Goal: Information Seeking & Learning: Learn about a topic

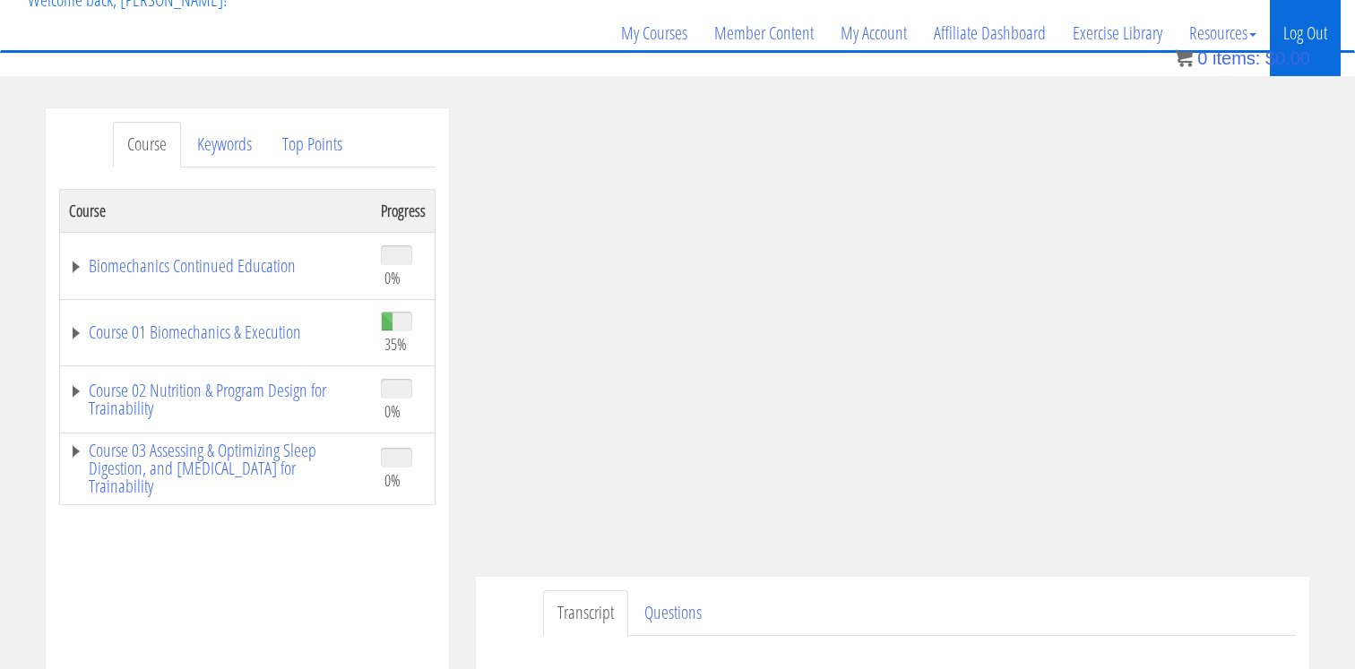
click at [1320, 33] on link "Log Out" at bounding box center [1305, 33] width 71 height 86
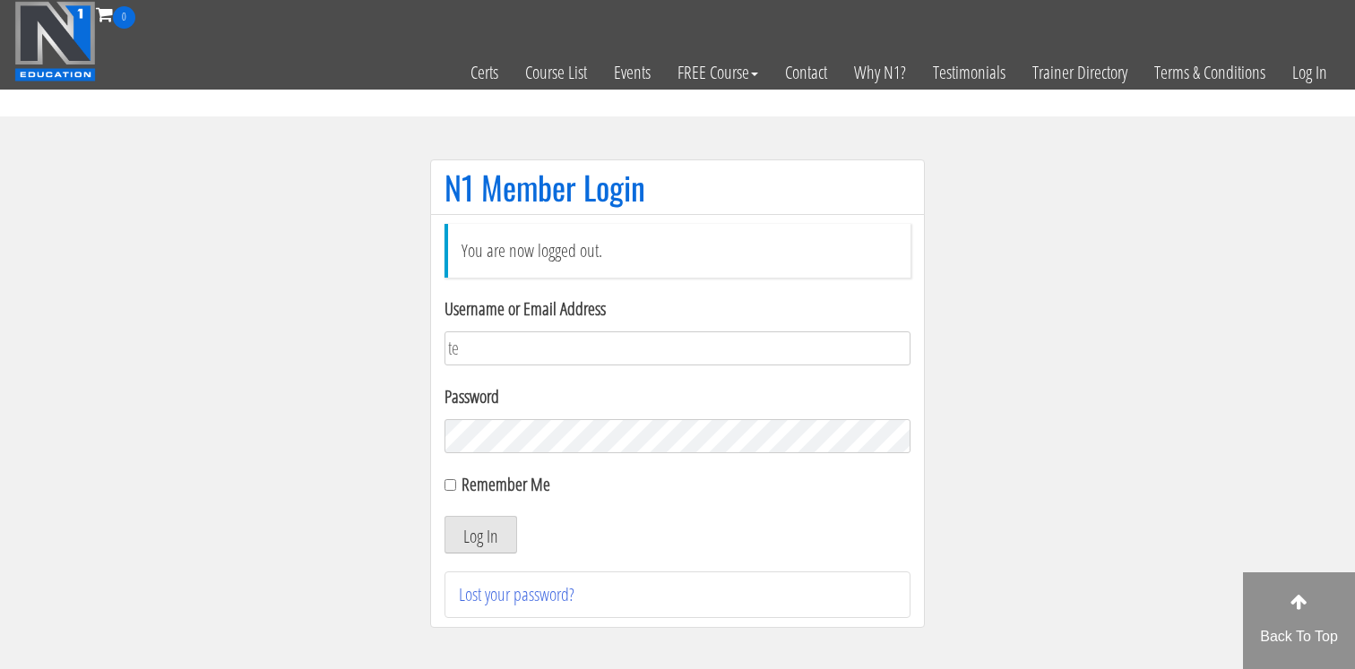
type input "tessamccombsx365@gmail.com"
click at [478, 544] on button "Log In" at bounding box center [480, 535] width 73 height 38
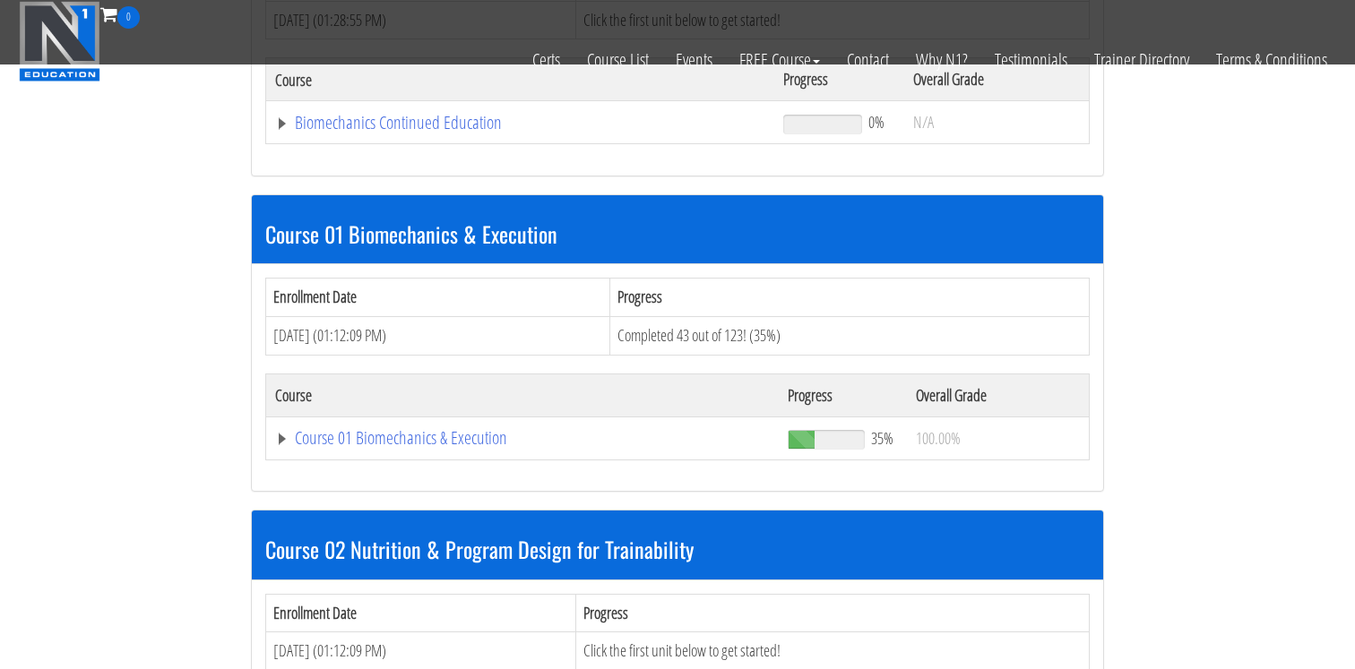
scroll to position [389, 0]
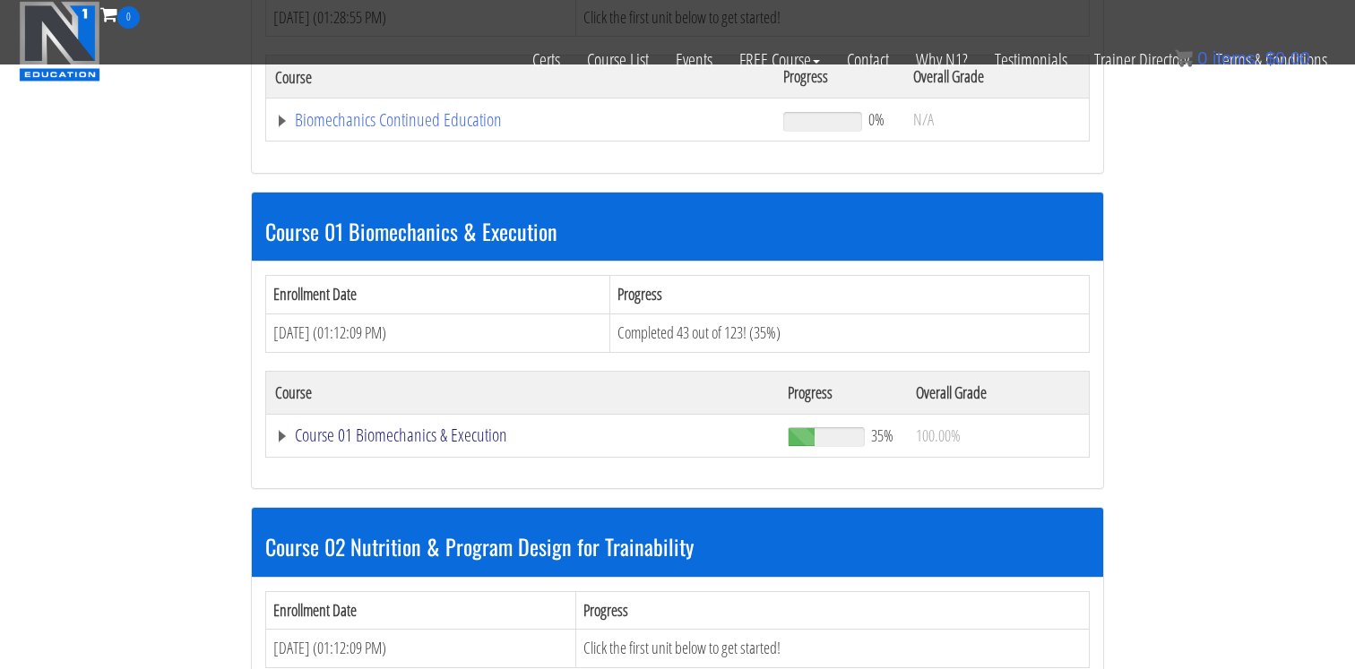
click at [429, 444] on link "Course 01 Biomechanics & Execution" at bounding box center [522, 435] width 495 height 18
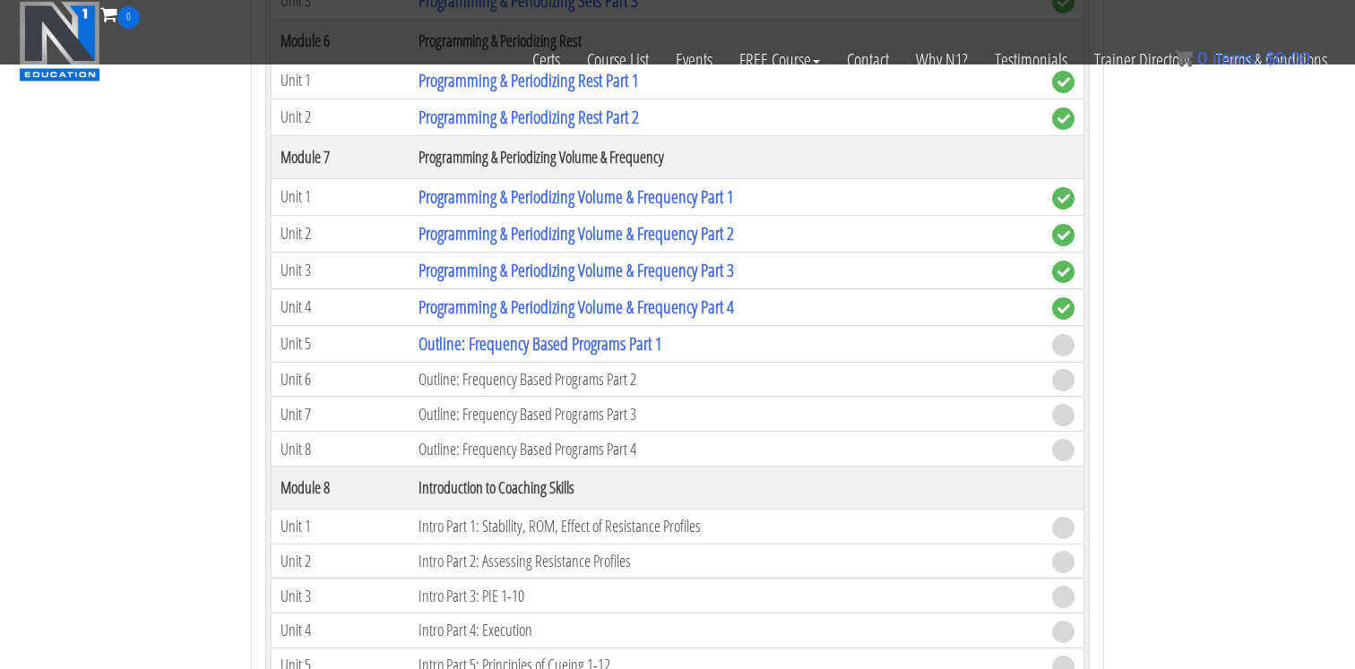
scroll to position [2447, 0]
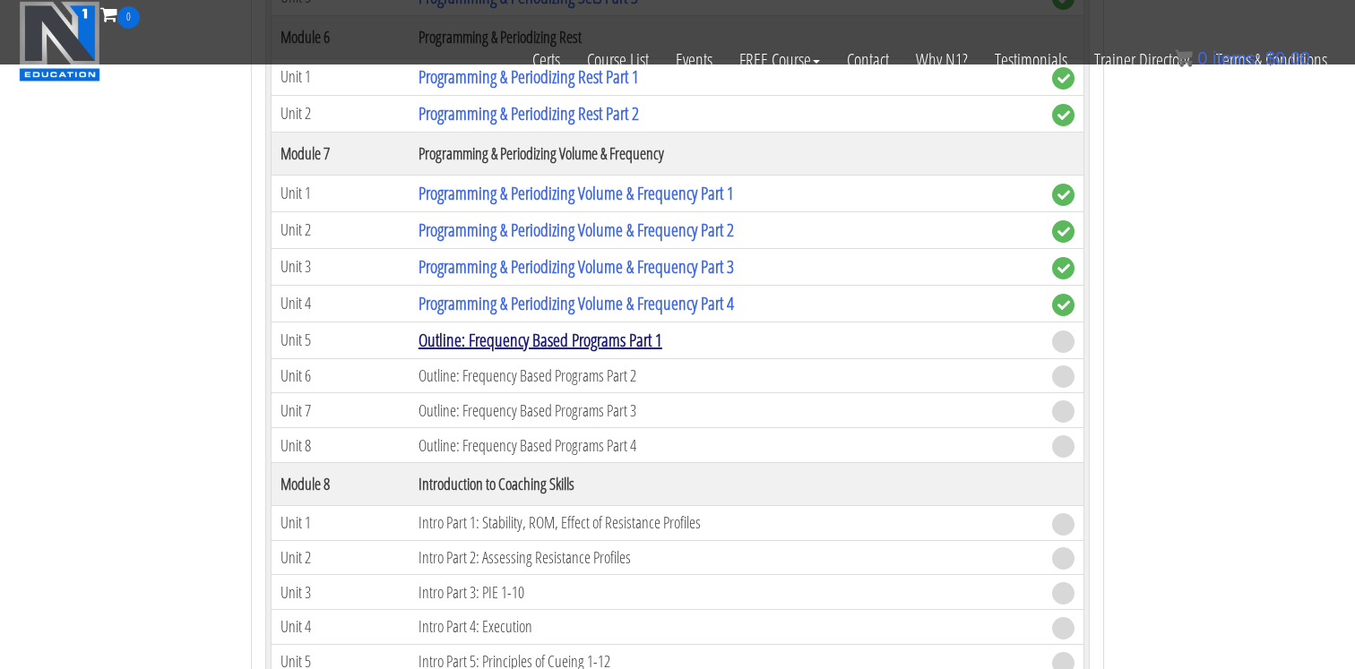
click at [549, 346] on link "Outline: Frequency Based Programs Part 1" at bounding box center [540, 340] width 244 height 24
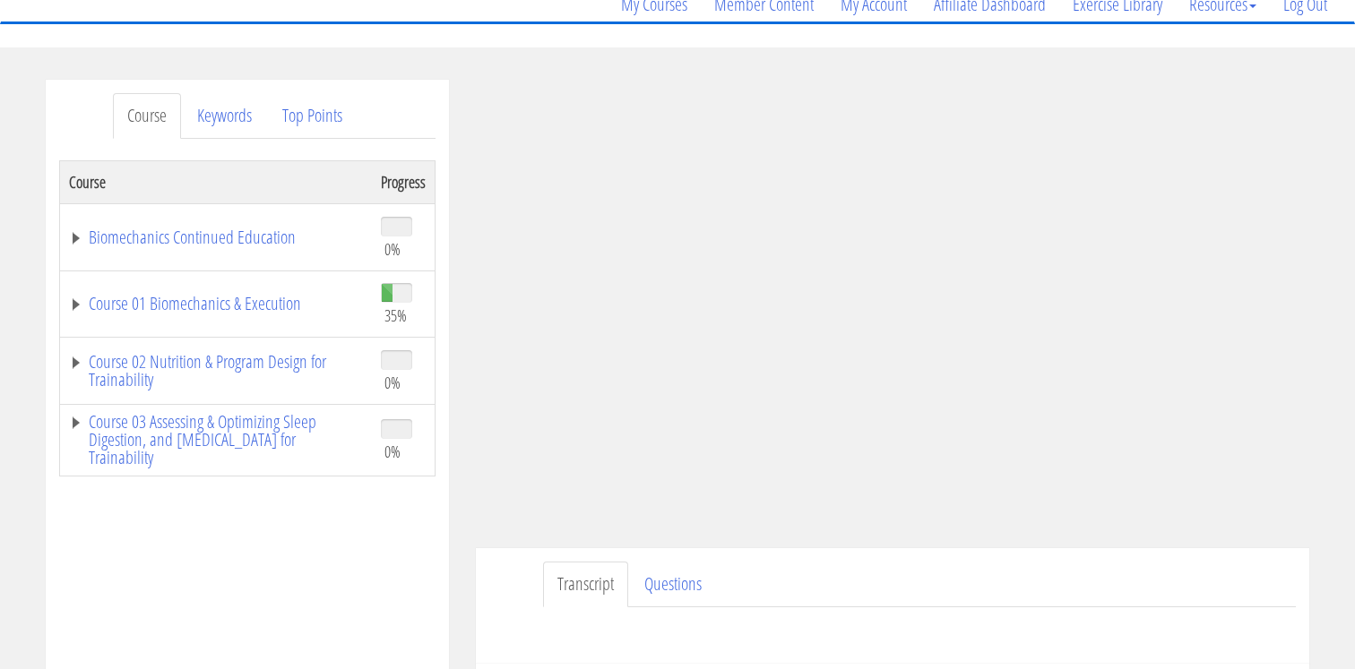
scroll to position [150, 0]
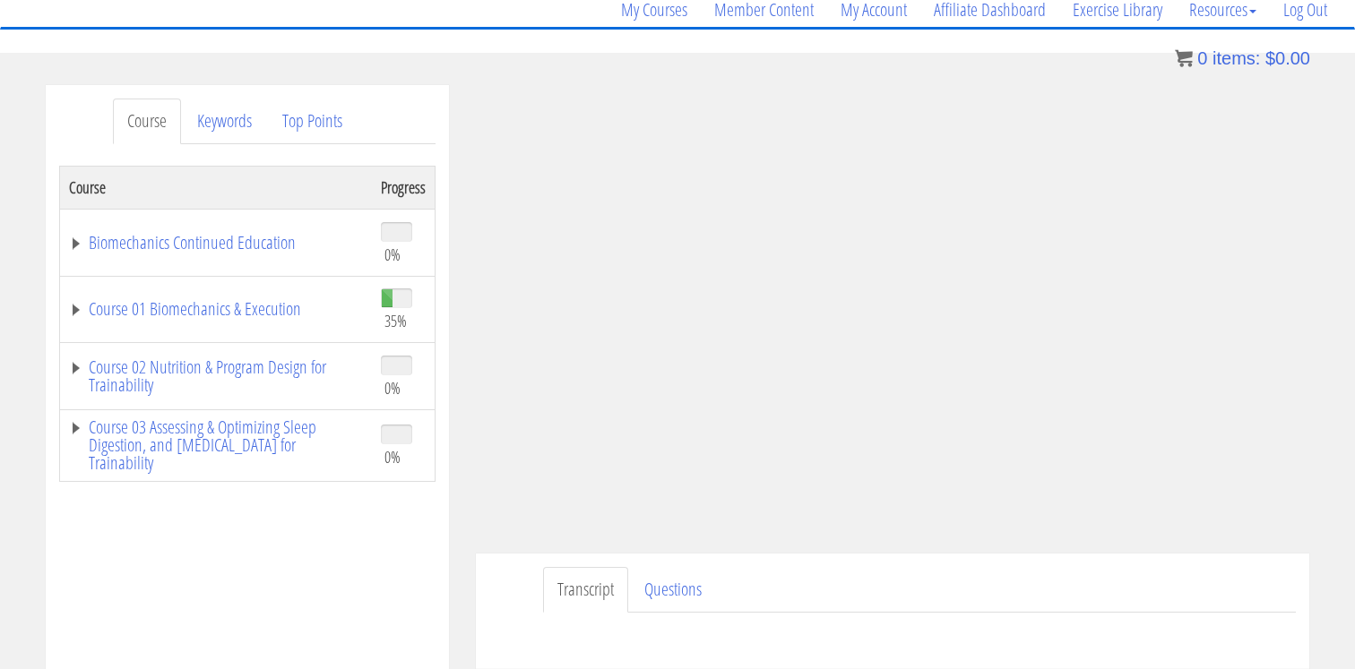
click at [1104, 577] on ul "Transcript Questions" at bounding box center [919, 590] width 753 height 46
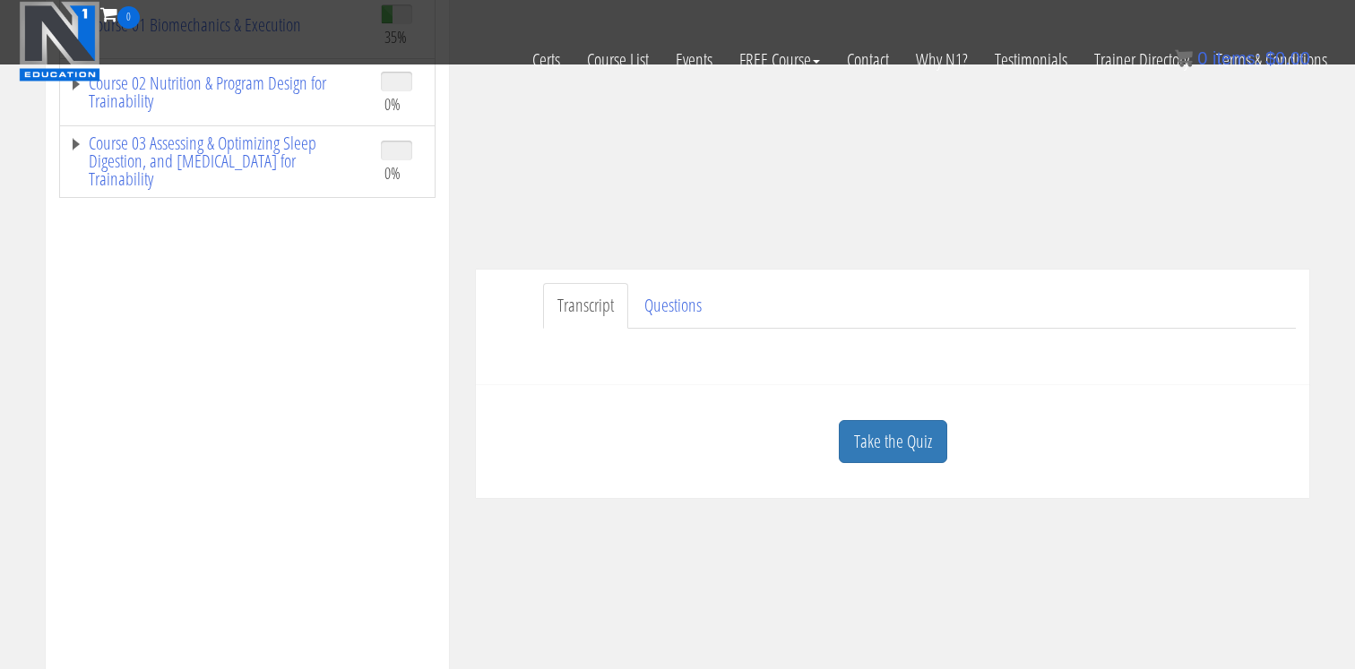
scroll to position [314, 0]
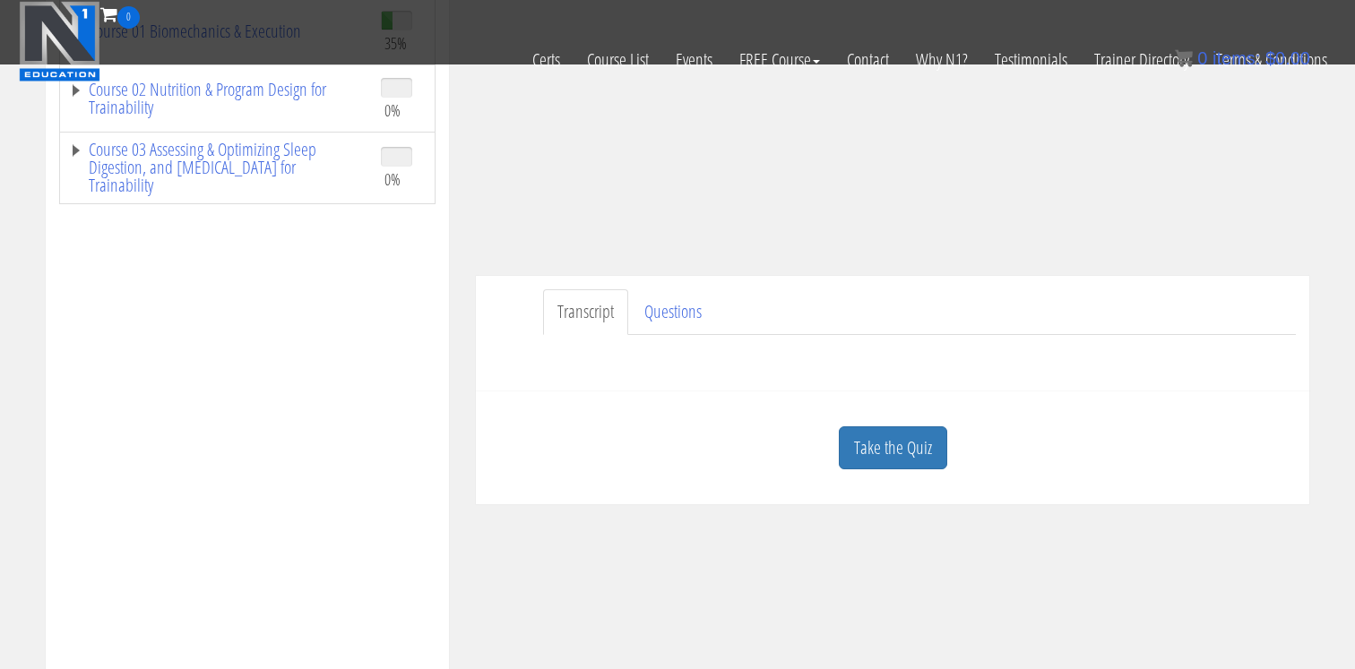
click at [1105, 290] on ul "Transcript Questions" at bounding box center [919, 312] width 753 height 46
click at [917, 434] on link "Take the Quiz" at bounding box center [893, 448] width 108 height 44
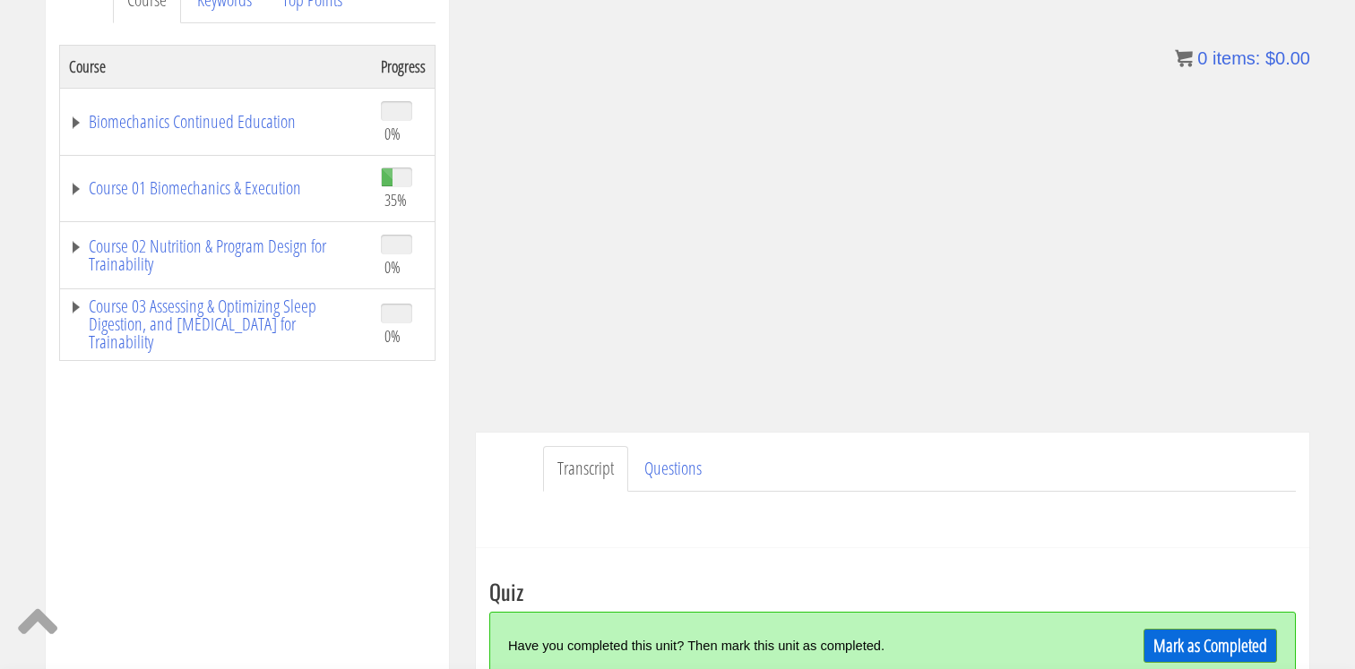
scroll to position [288, 0]
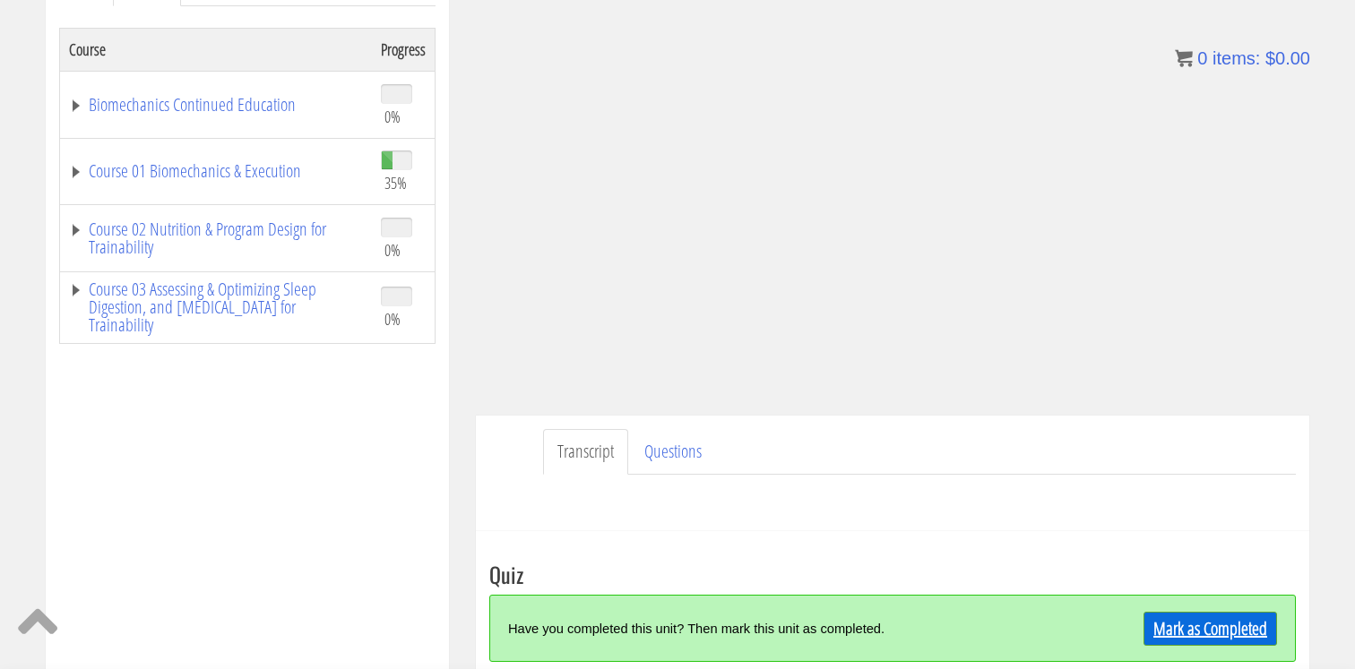
click at [1210, 634] on link "Mark as Completed" at bounding box center [1210, 629] width 134 height 34
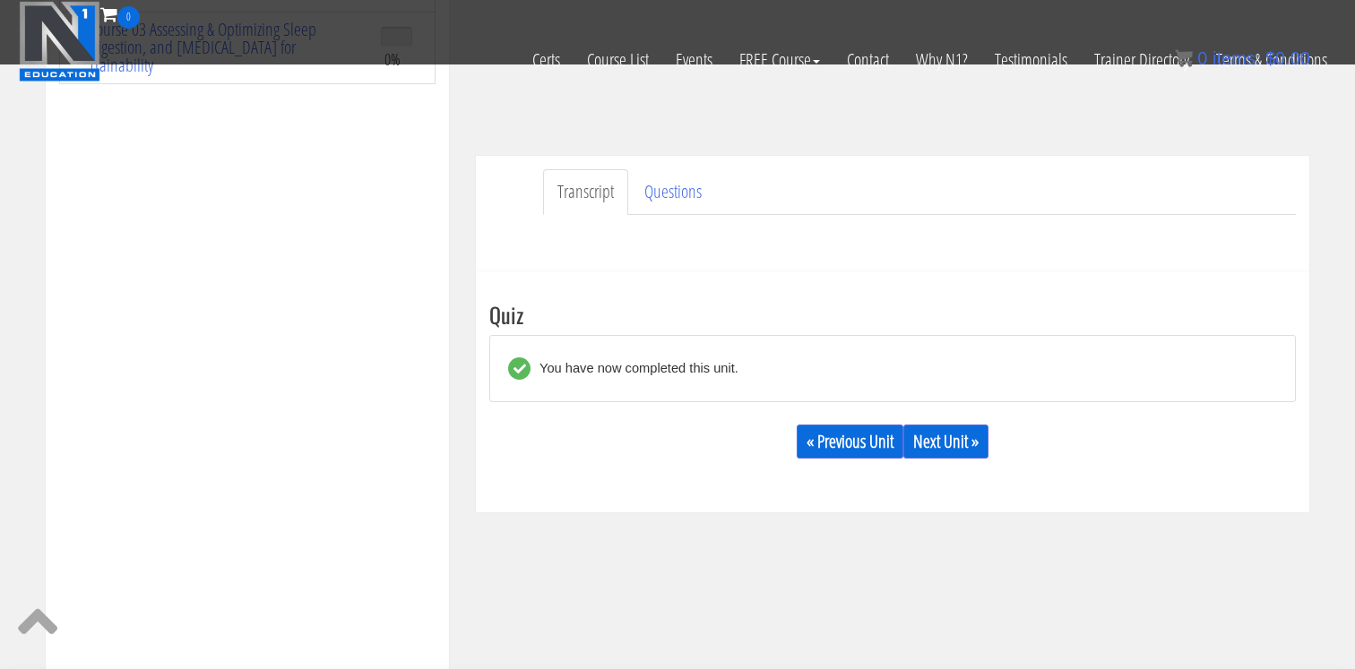
scroll to position [436, 0]
click at [936, 446] on link "Next Unit »" at bounding box center [945, 440] width 85 height 34
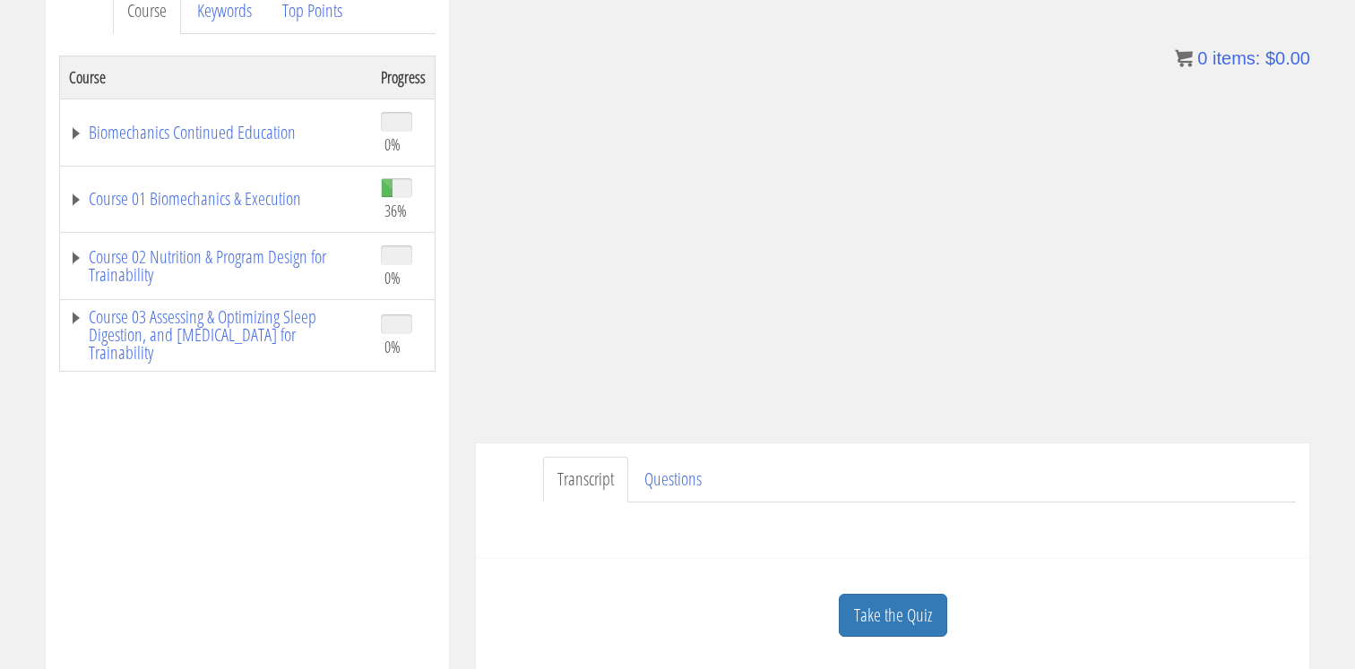
scroll to position [276, 0]
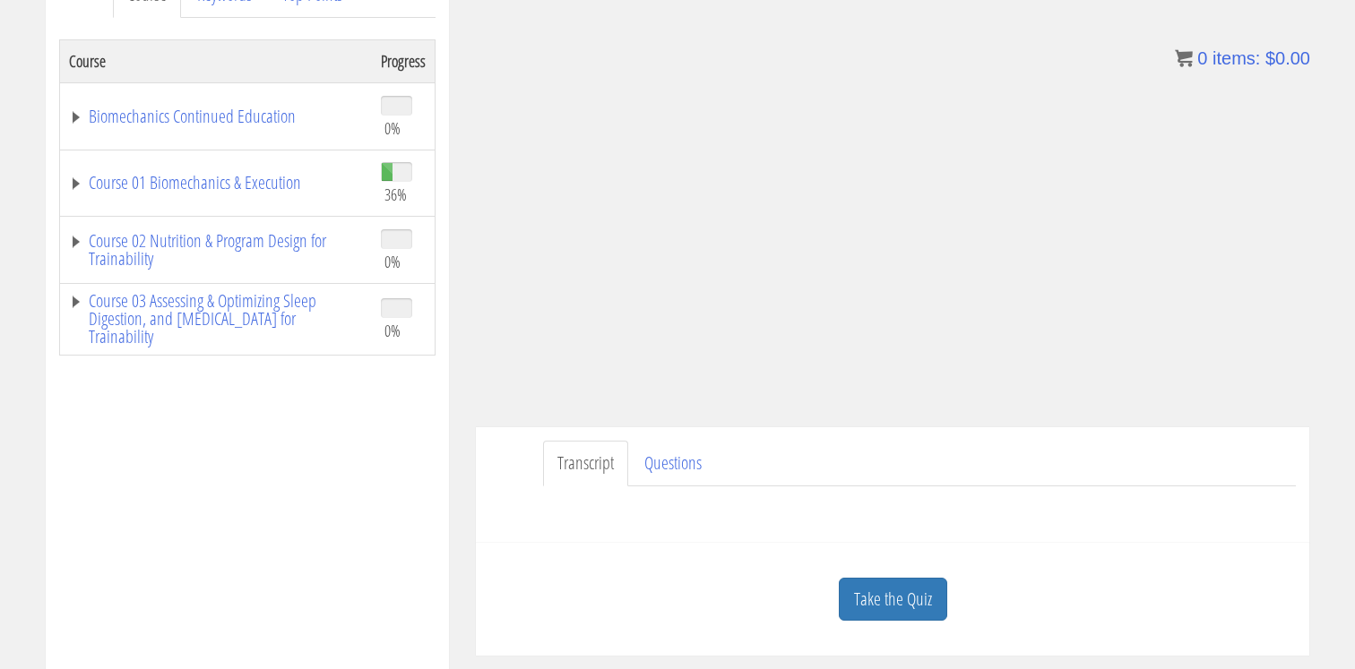
click at [889, 598] on link "Take the Quiz" at bounding box center [893, 600] width 108 height 44
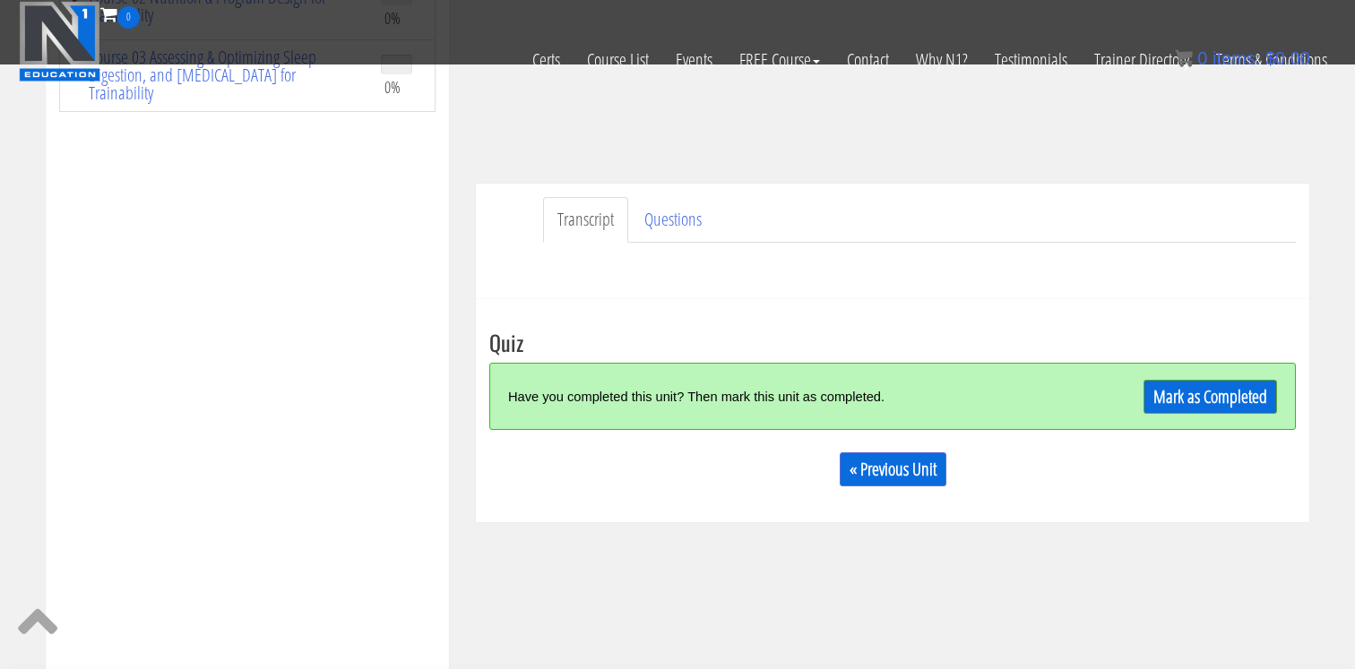
scroll to position [417, 0]
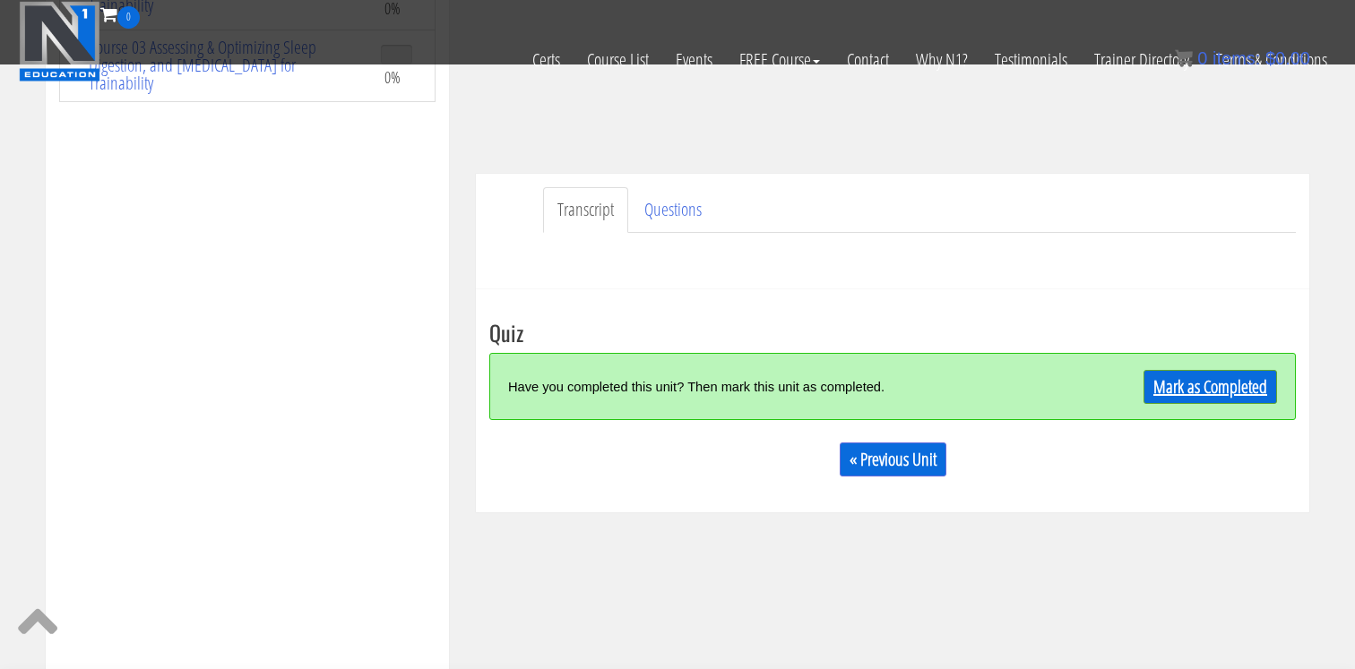
click at [1175, 377] on link "Mark as Completed" at bounding box center [1210, 387] width 134 height 34
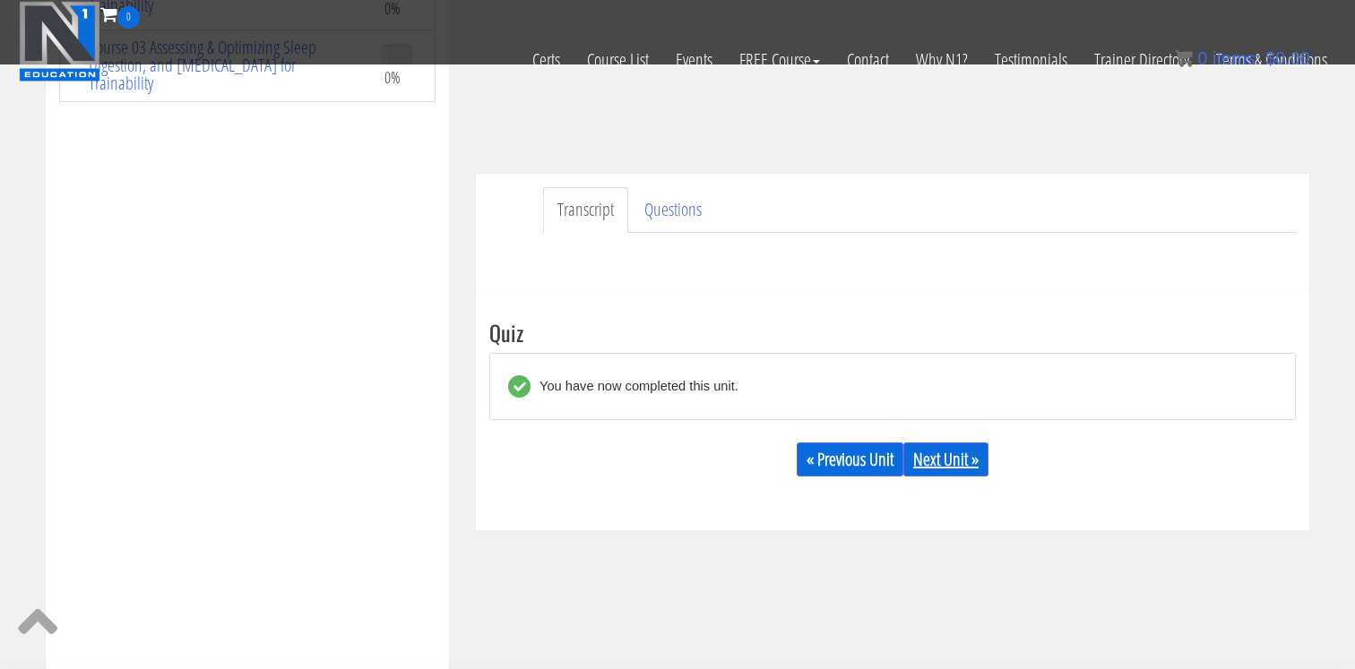
click at [965, 453] on link "Next Unit »" at bounding box center [945, 460] width 85 height 34
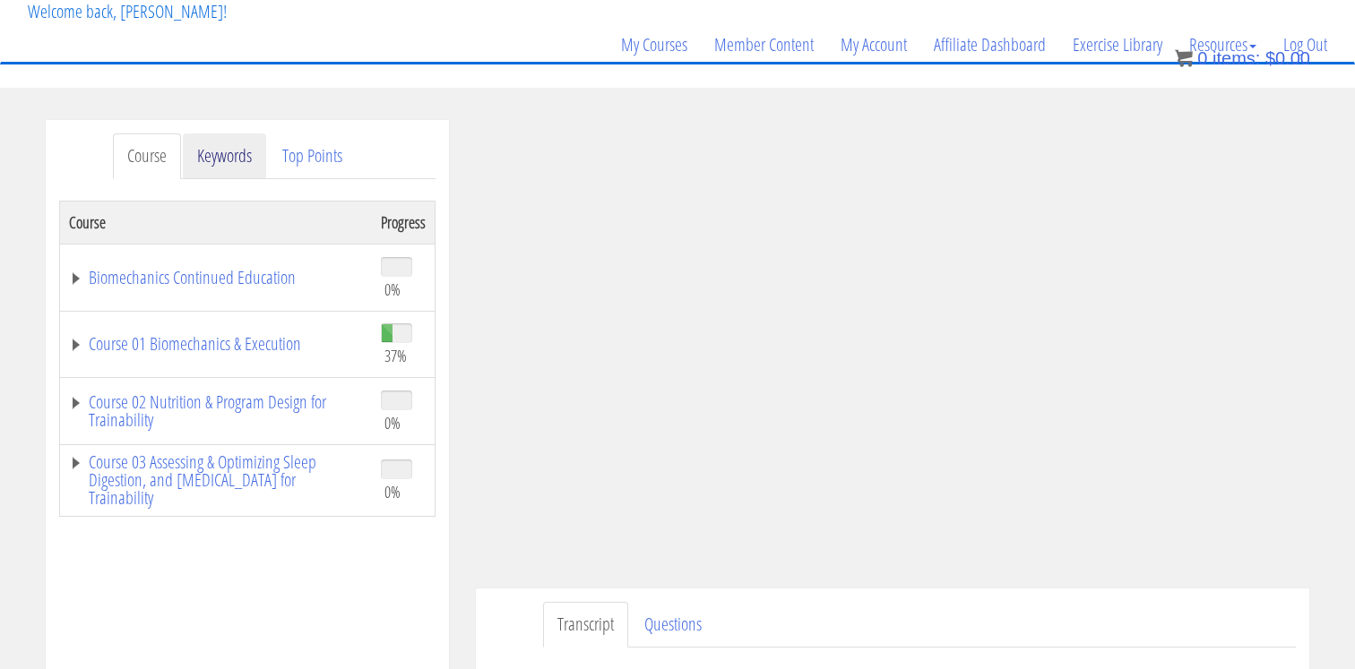
scroll to position [118, 0]
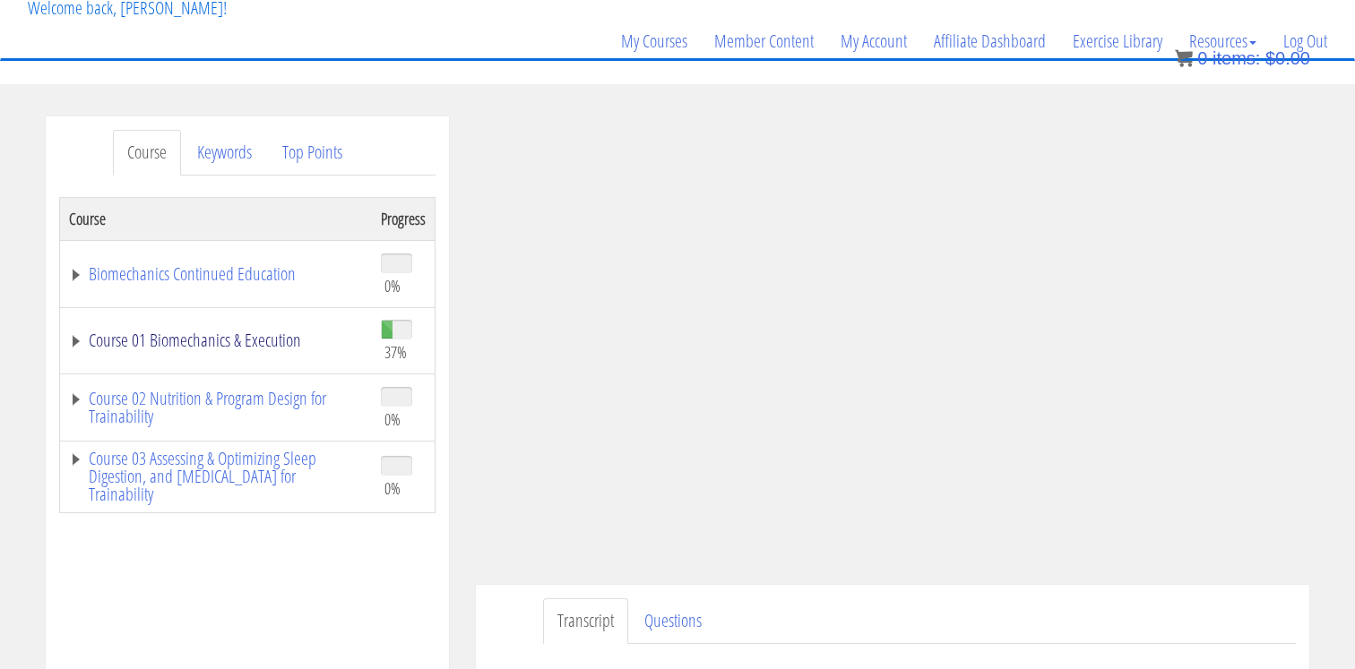
click at [174, 346] on link "Course 01 Biomechanics & Execution" at bounding box center [216, 341] width 294 height 18
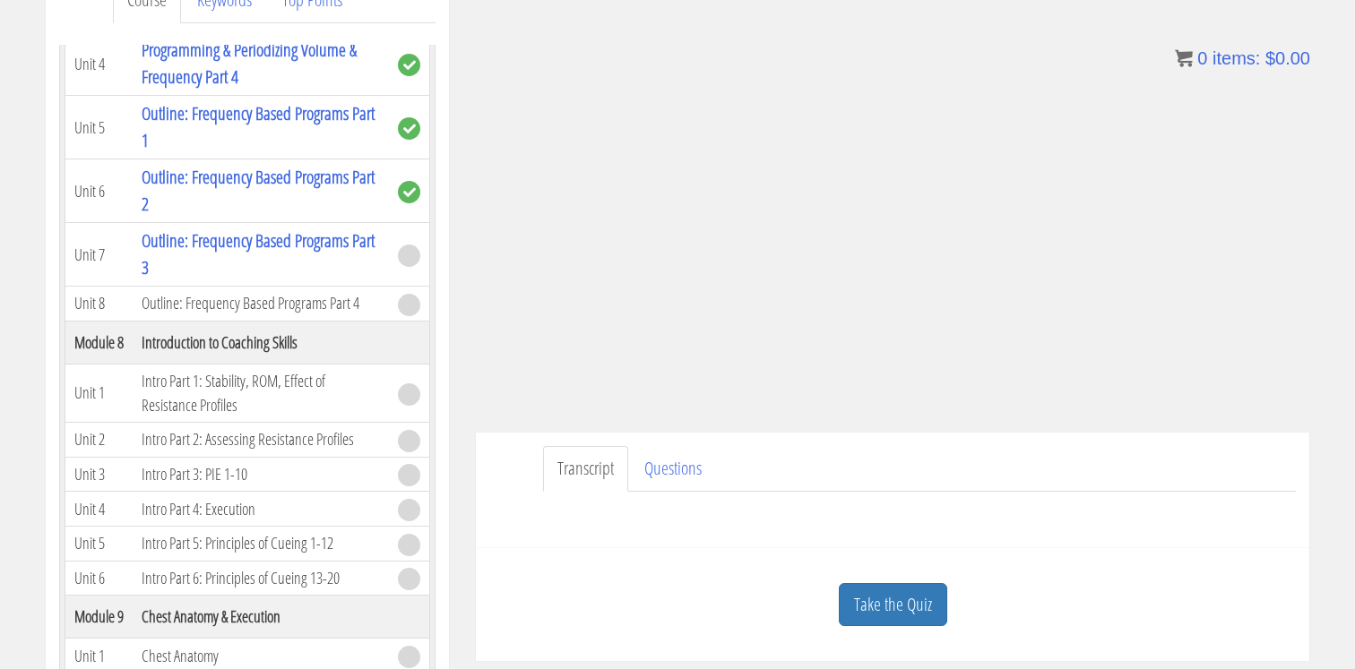
scroll to position [273, 0]
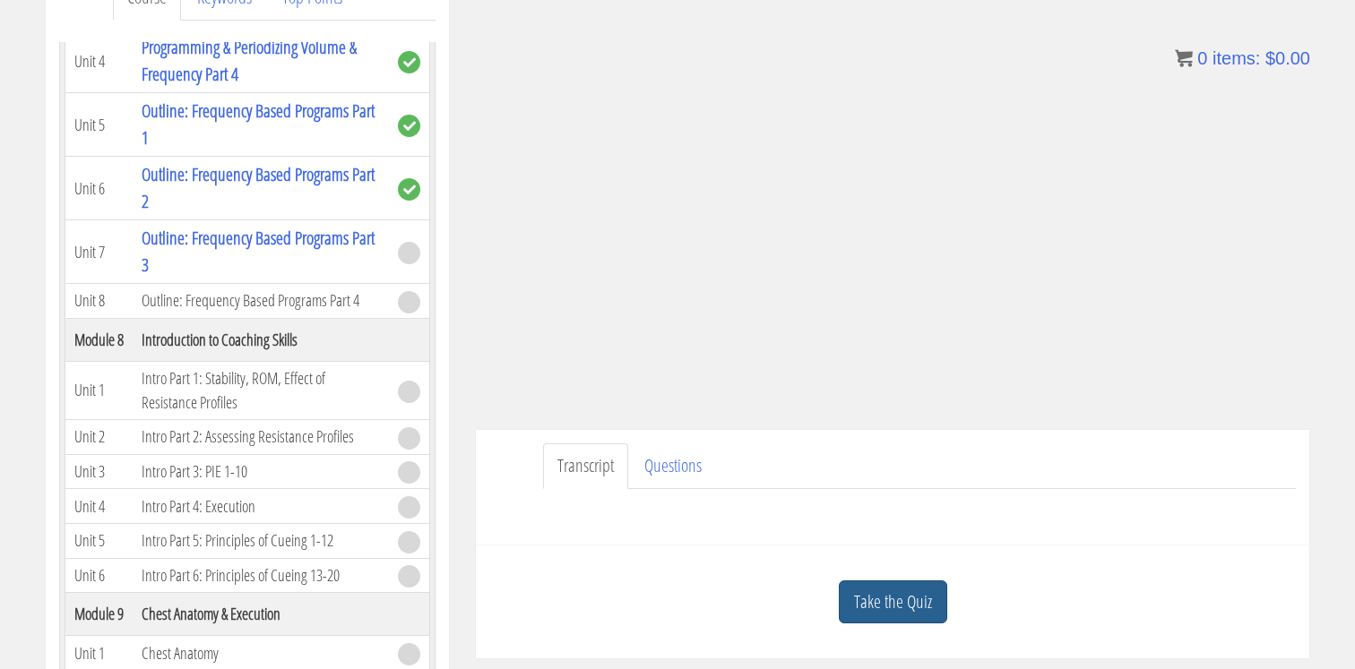
click at [866, 608] on link "Take the Quiz" at bounding box center [893, 603] width 108 height 44
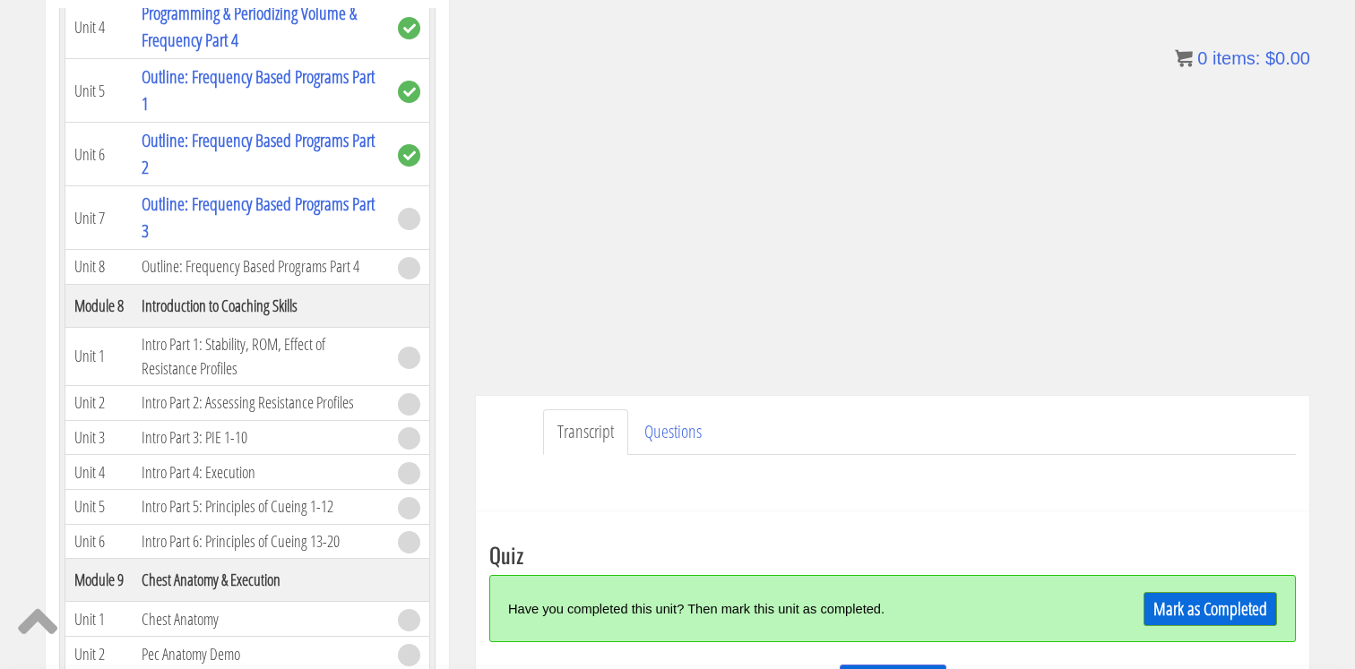
scroll to position [328, 0]
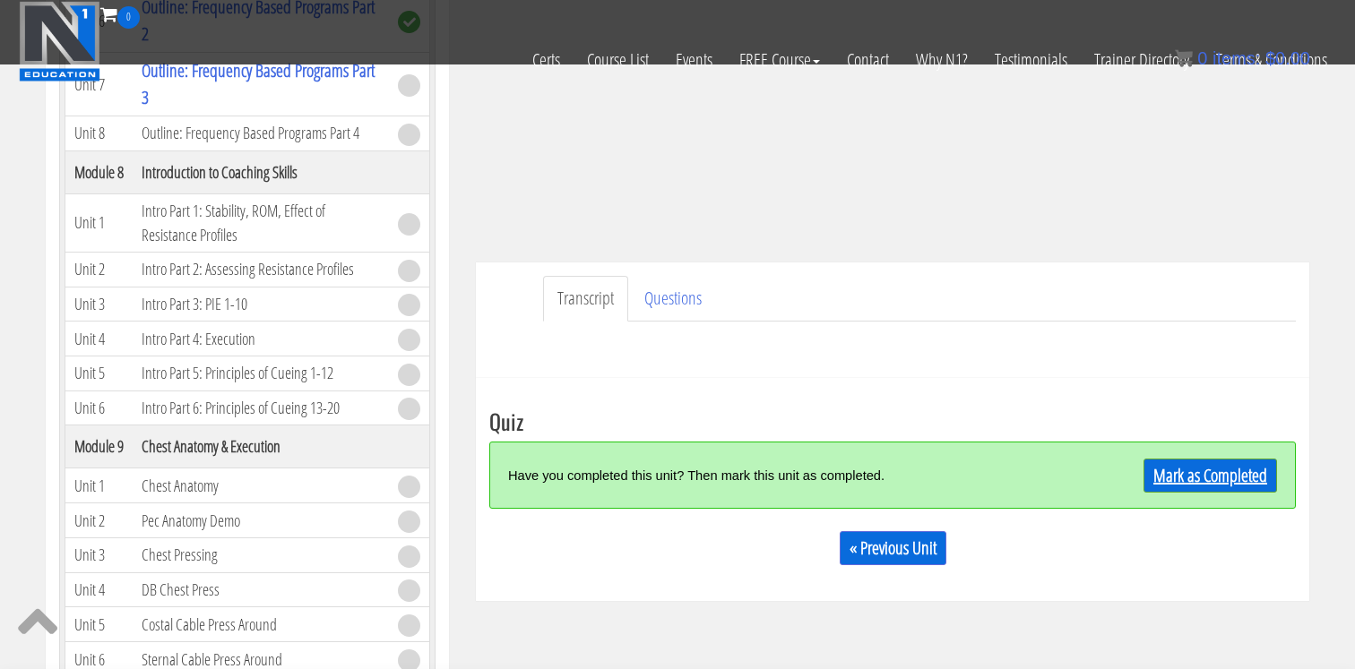
click at [1249, 481] on link "Mark as Completed" at bounding box center [1210, 476] width 134 height 34
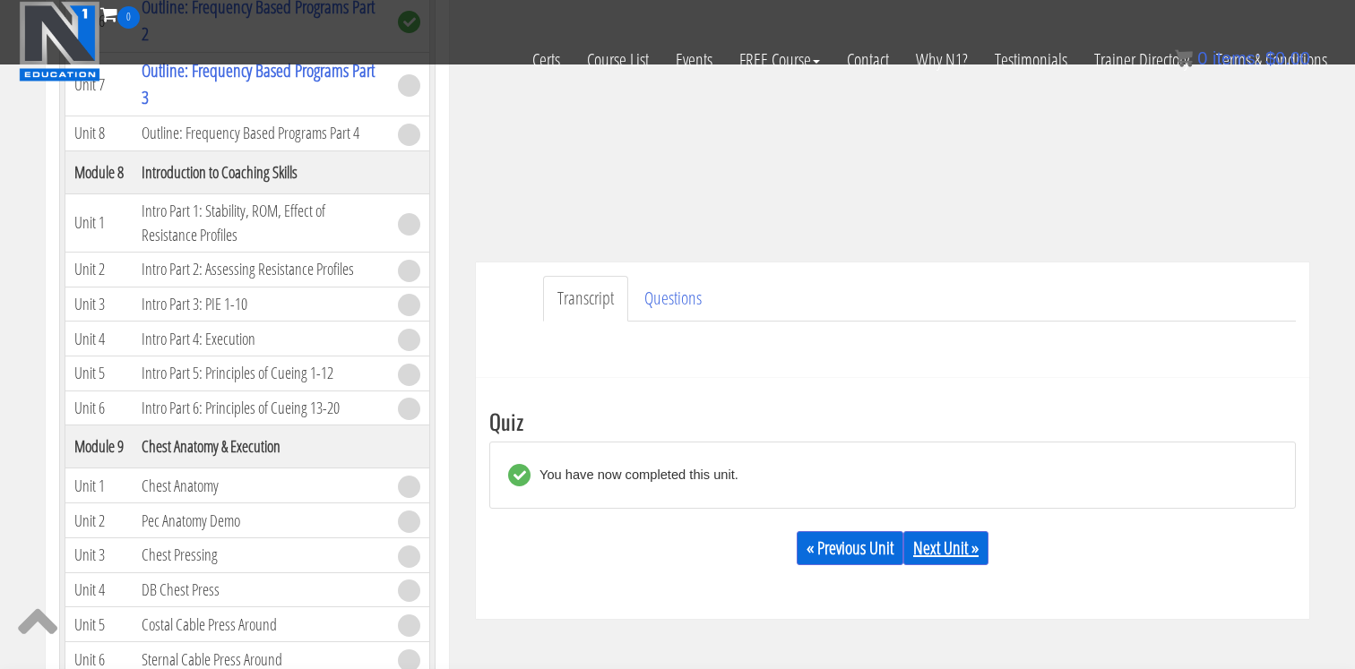
click at [969, 553] on link "Next Unit »" at bounding box center [945, 548] width 85 height 34
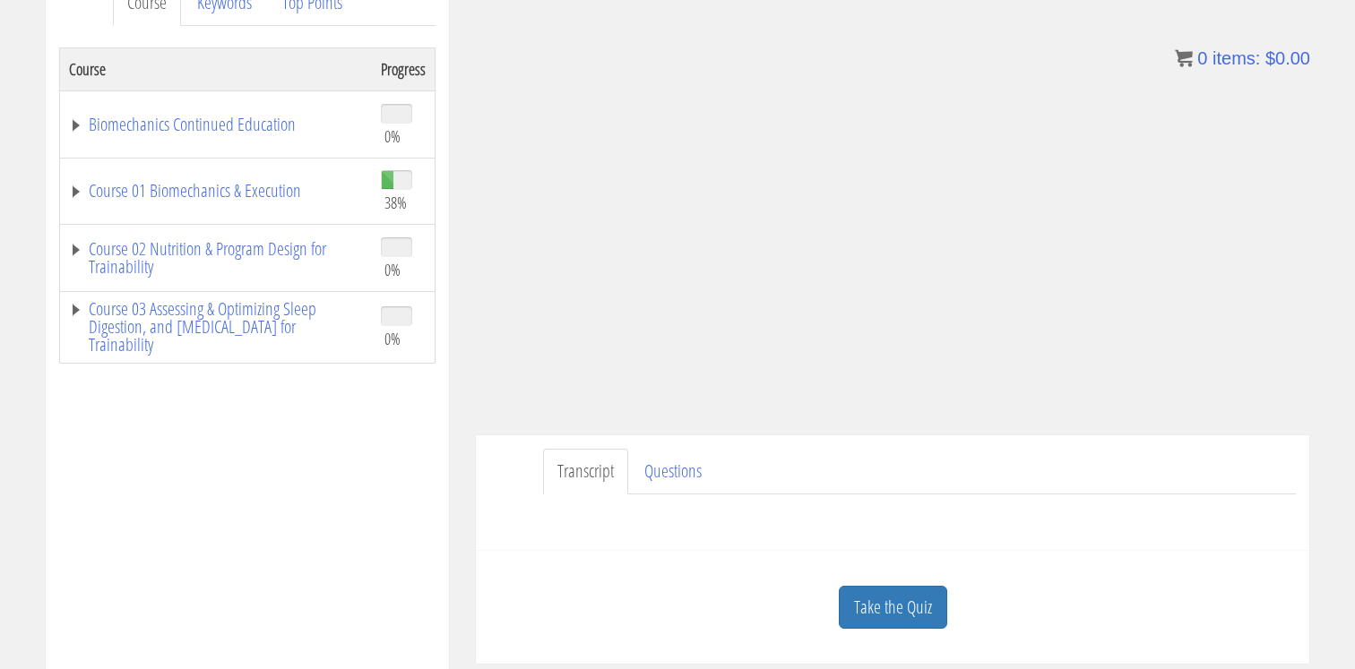
scroll to position [265, 0]
click at [880, 599] on link "Take the Quiz" at bounding box center [893, 611] width 108 height 44
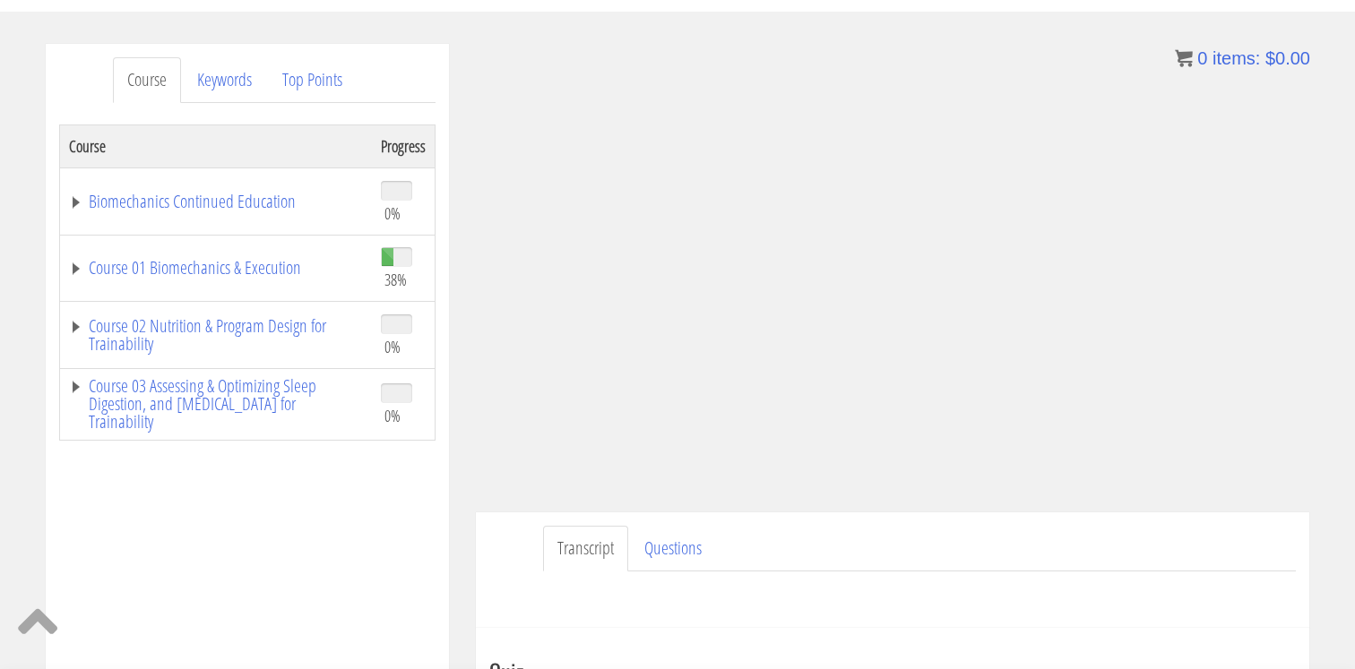
scroll to position [188, 0]
click at [1073, 566] on ul "Transcript Questions" at bounding box center [919, 552] width 753 height 46
click at [1074, 526] on div "Transcript Questions Have a question on this unit? Please submit it here: Name …" at bounding box center [892, 573] width 833 height 116
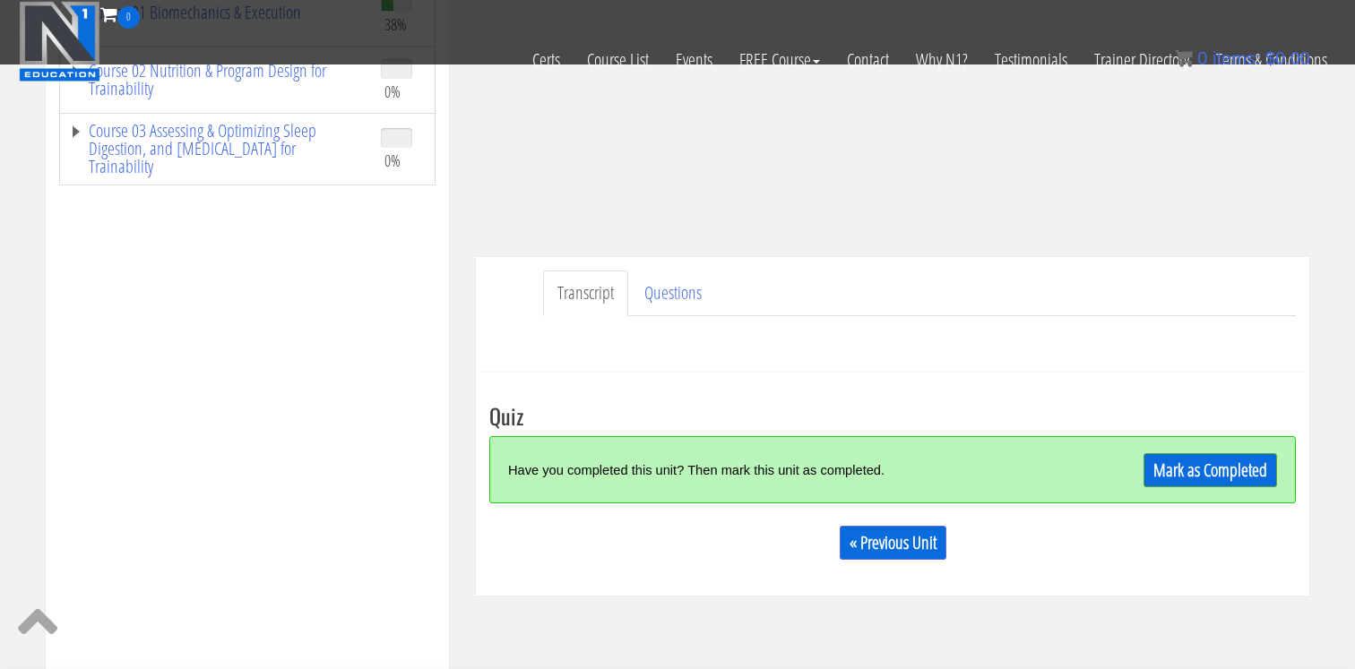
scroll to position [332, 0]
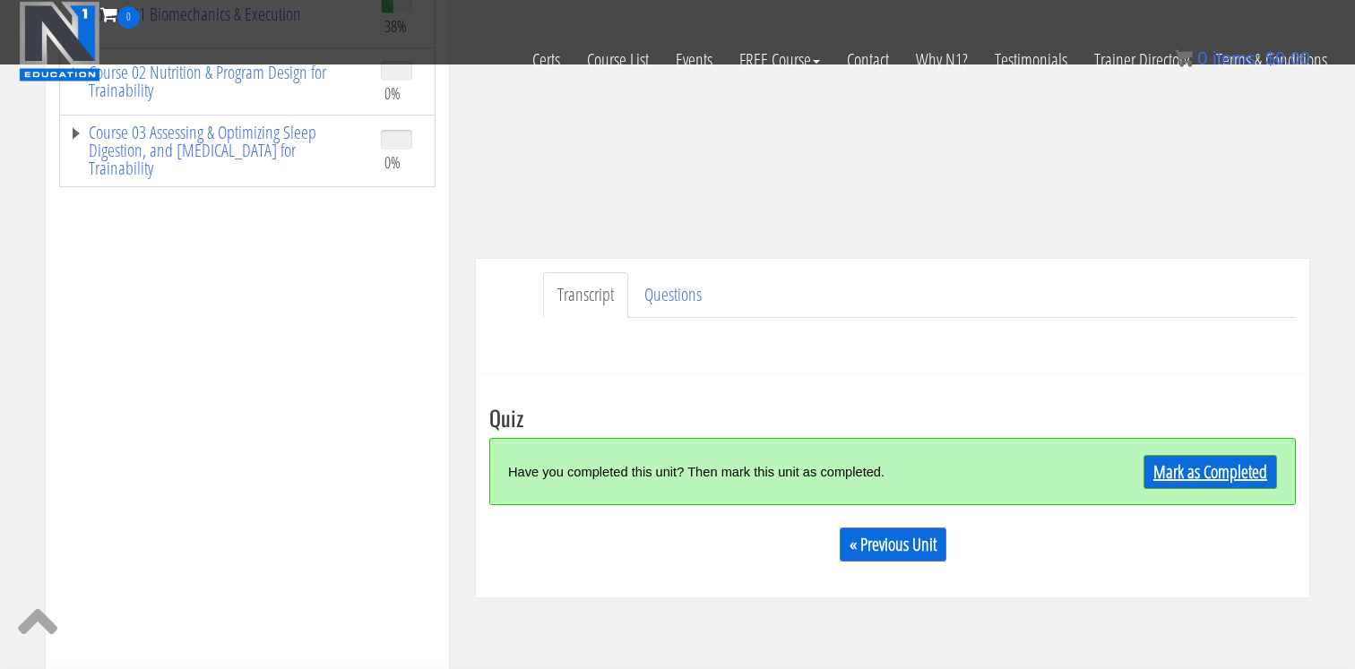
click at [1193, 469] on link "Mark as Completed" at bounding box center [1210, 472] width 134 height 34
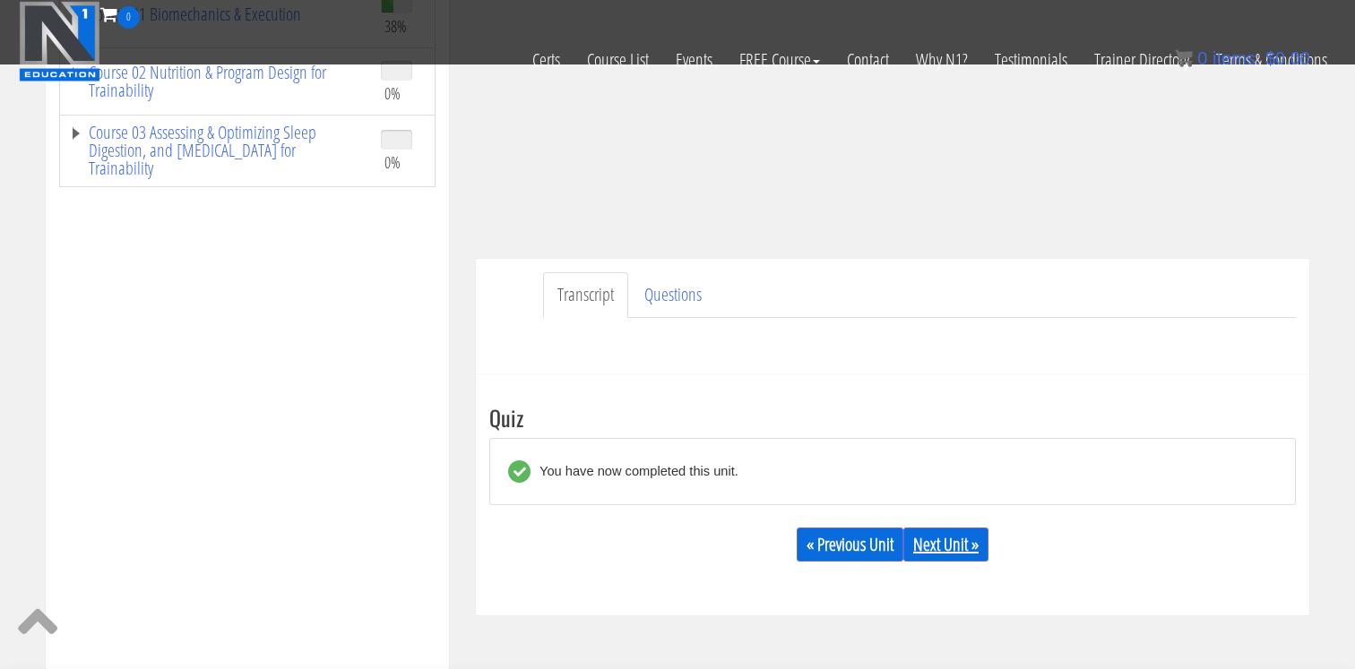
click at [963, 549] on link "Next Unit »" at bounding box center [945, 545] width 85 height 34
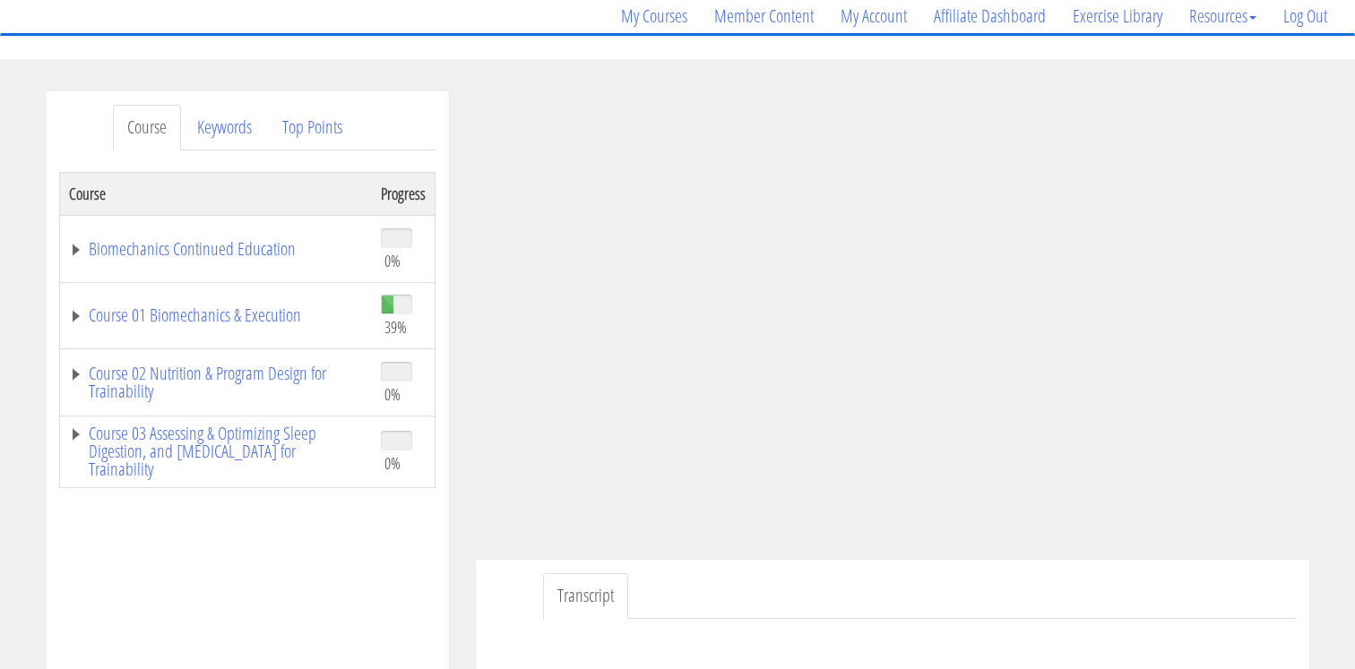
scroll to position [171, 0]
